Goal: Navigation & Orientation: Find specific page/section

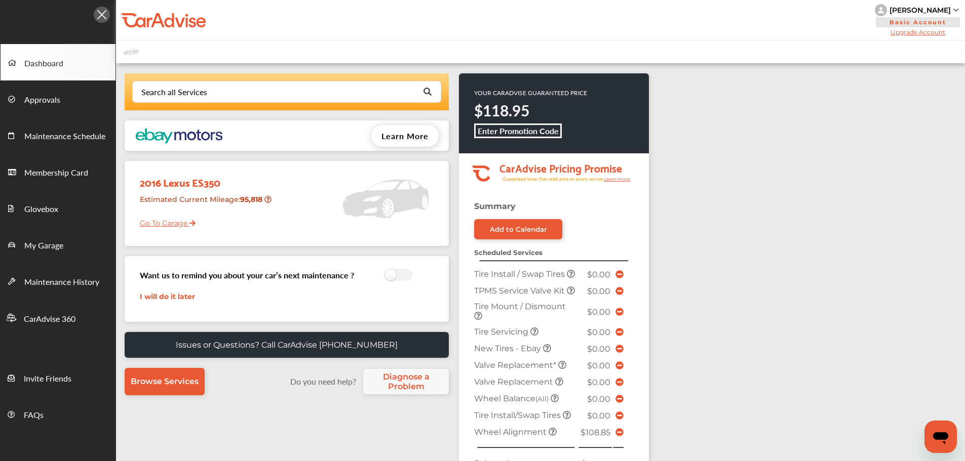
click at [171, 218] on link "Go To Garage" at bounding box center [163, 220] width 63 height 19
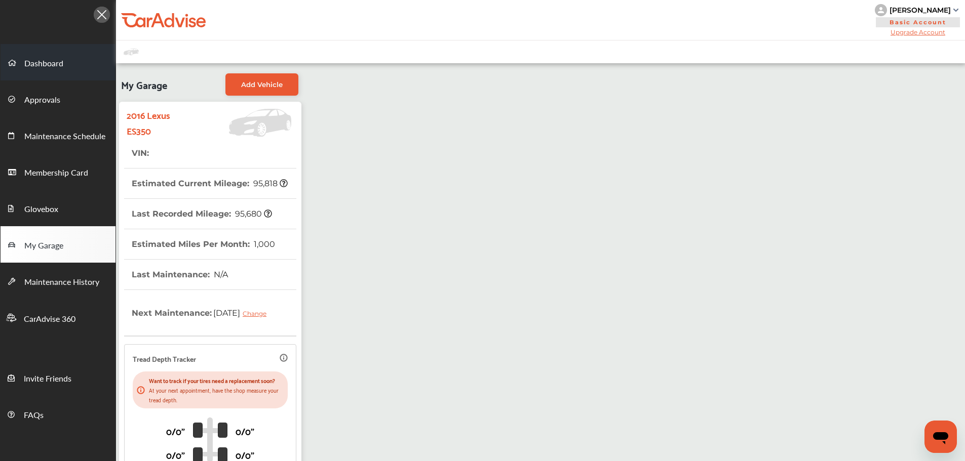
click at [43, 60] on span "Dashboard" at bounding box center [43, 63] width 39 height 13
